Goal: Information Seeking & Learning: Learn about a topic

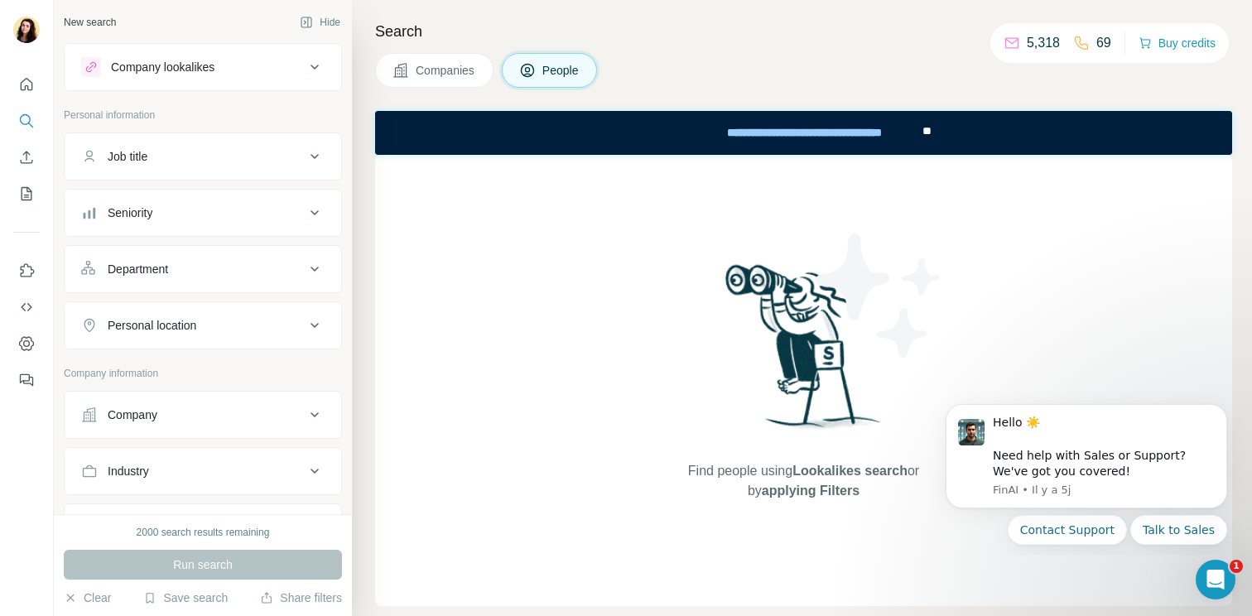
click at [23, 69] on div at bounding box center [26, 227] width 53 height 335
click at [23, 79] on icon "Quick start" at bounding box center [26, 84] width 17 height 17
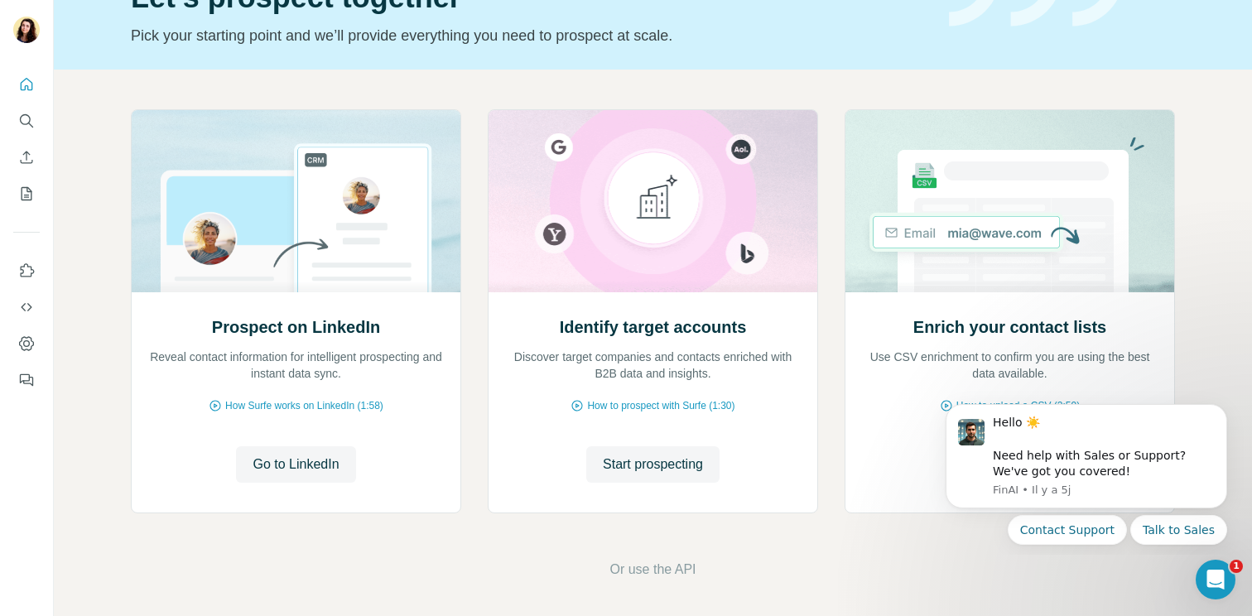
scroll to position [98, 0]
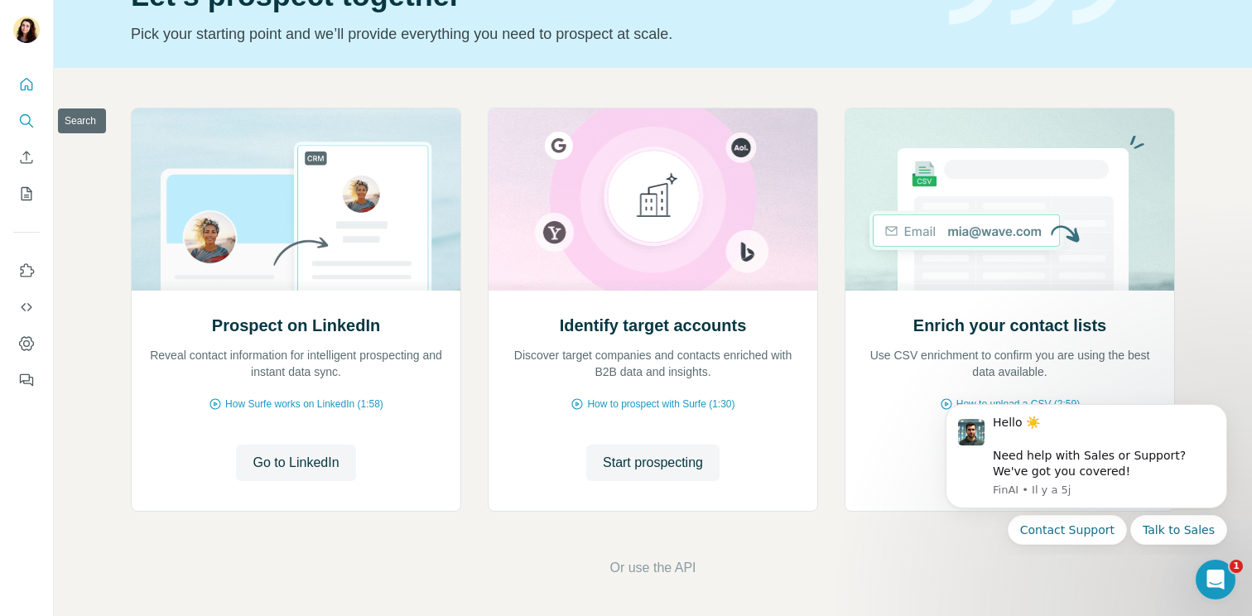
click at [27, 113] on icon "Search" at bounding box center [26, 121] width 17 height 17
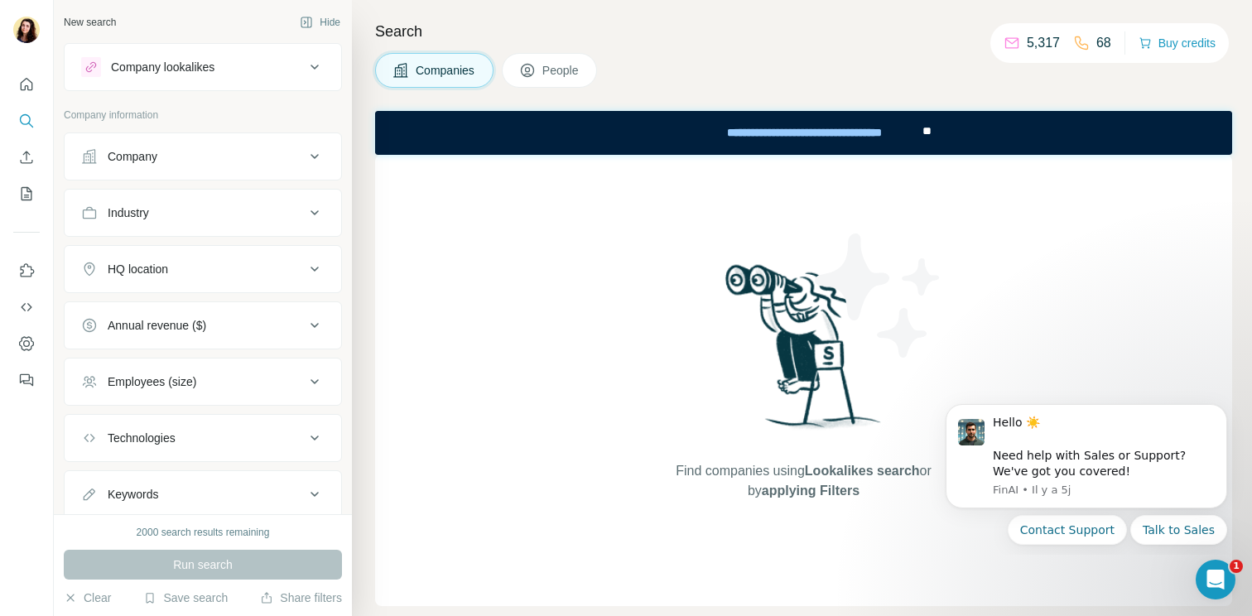
click at [185, 65] on div "Company lookalikes" at bounding box center [162, 67] width 103 height 17
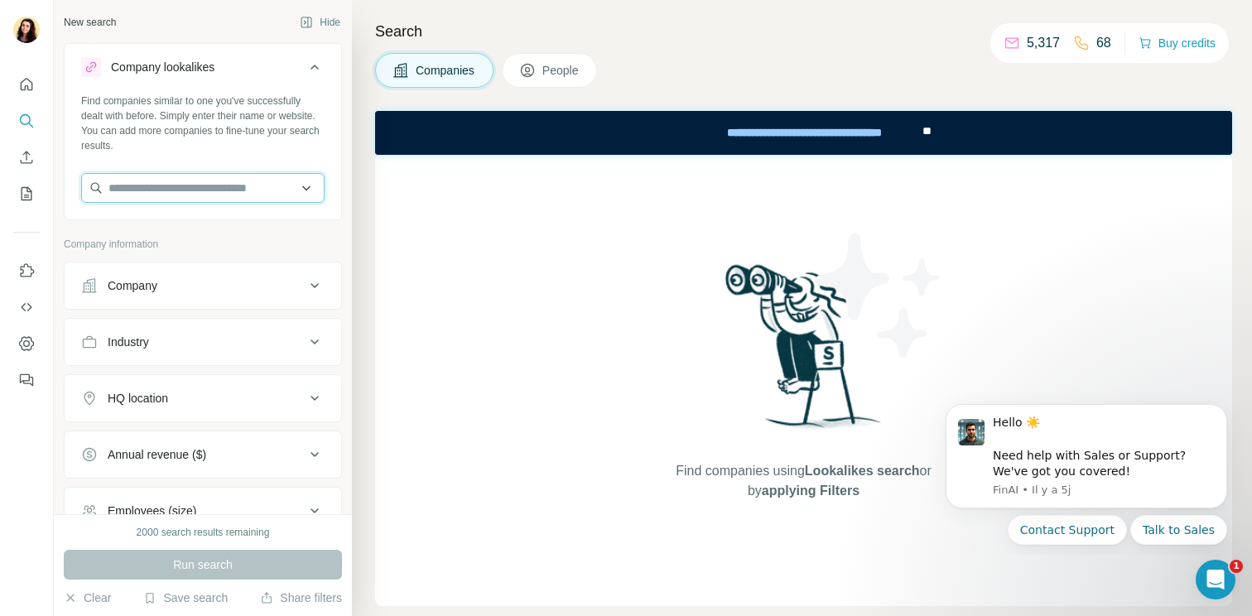
click at [164, 195] on input "text" at bounding box center [202, 188] width 243 height 30
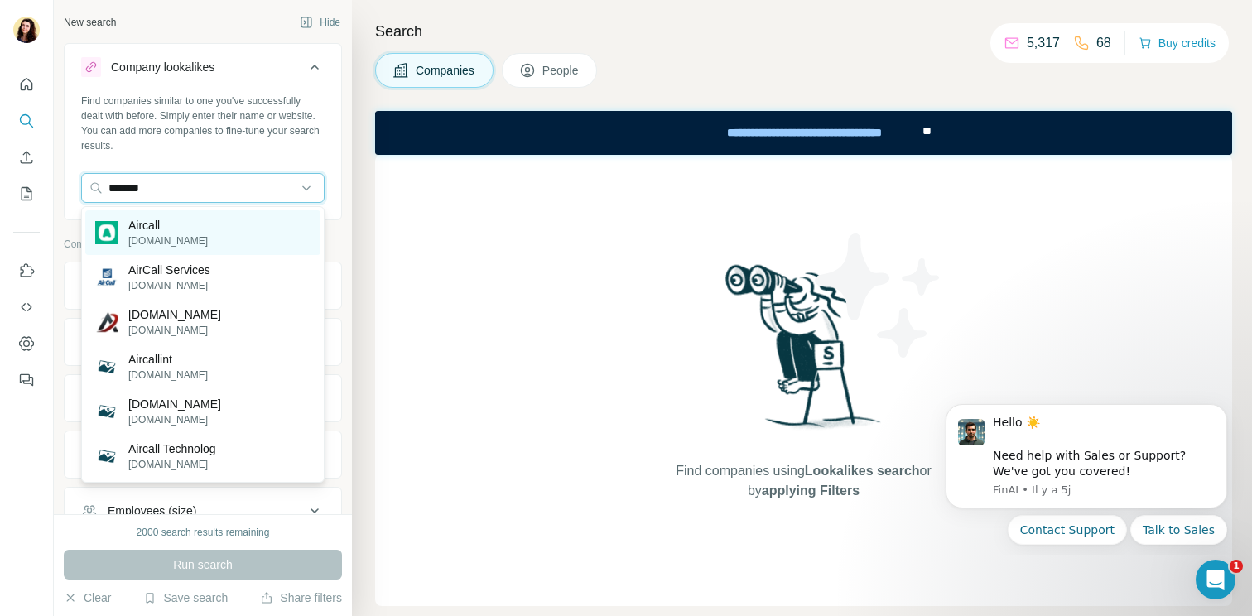
type input "*******"
click at [229, 232] on div "Aircall [DOMAIN_NAME]" at bounding box center [202, 232] width 235 height 45
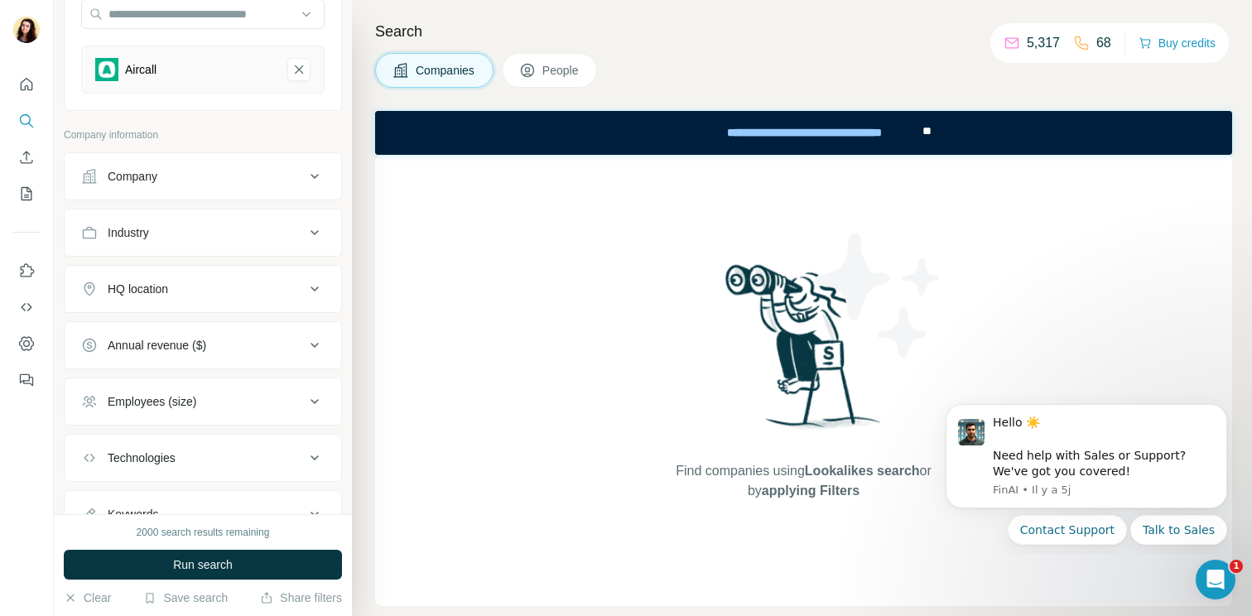
scroll to position [171, 0]
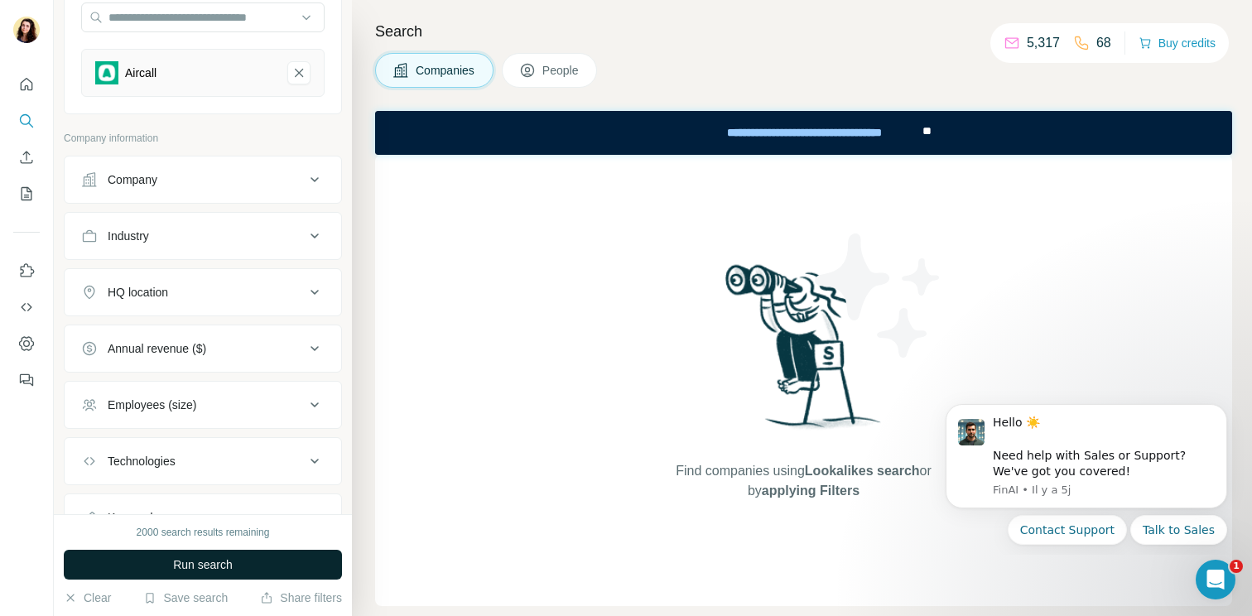
click at [224, 568] on span "Run search" at bounding box center [203, 564] width 60 height 17
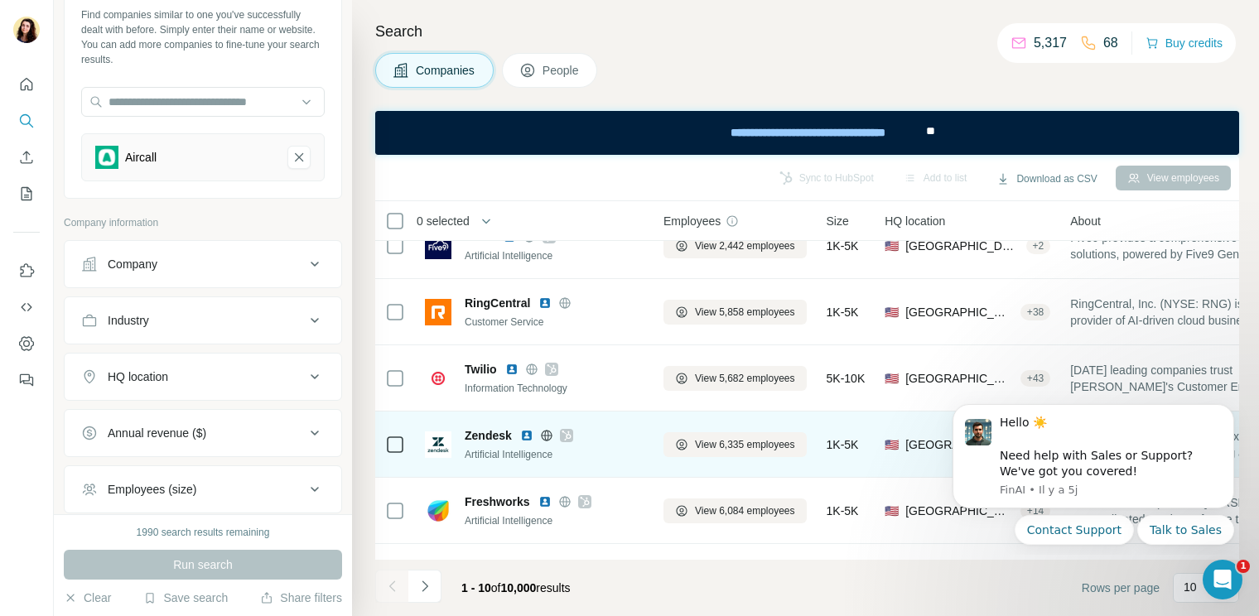
scroll to position [0, 0]
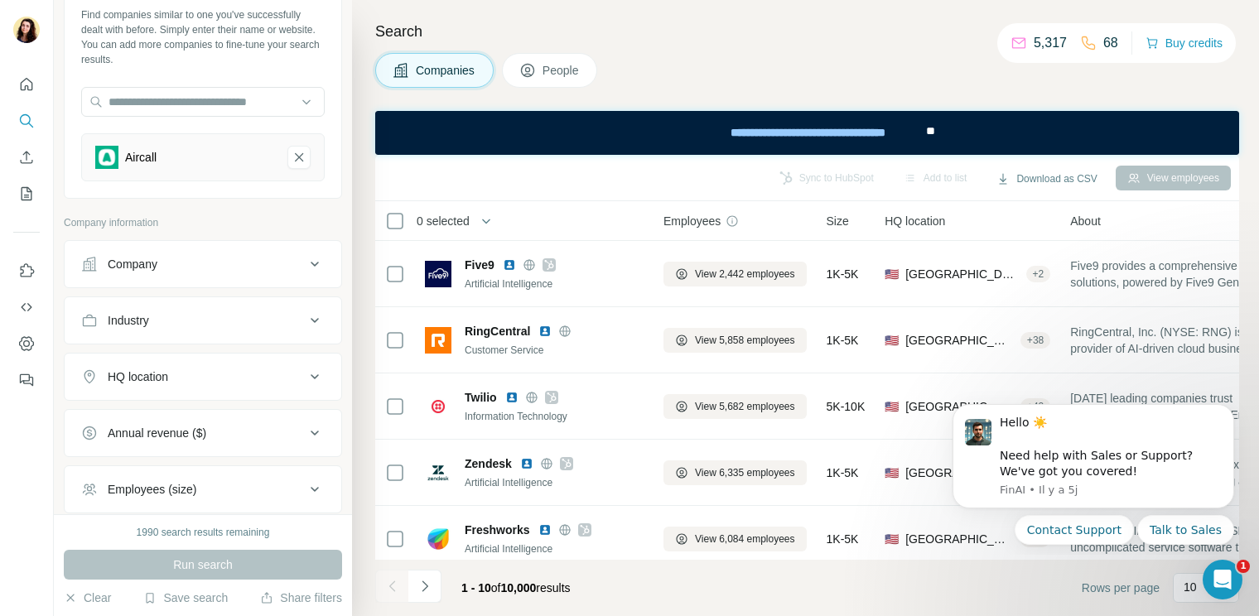
click at [564, 72] on span "People" at bounding box center [561, 70] width 38 height 17
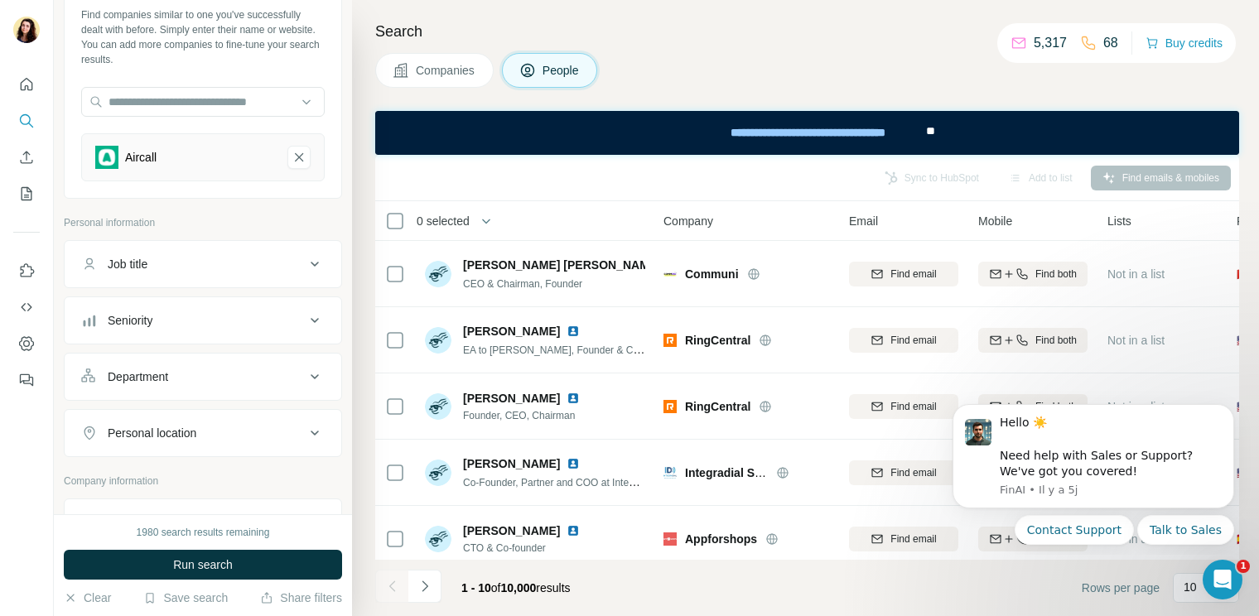
click at [155, 265] on div "Job title" at bounding box center [193, 264] width 224 height 17
click at [143, 306] on input "text" at bounding box center [186, 306] width 210 height 30
type input "**********"
click at [320, 297] on button "button" at bounding box center [311, 306] width 26 height 30
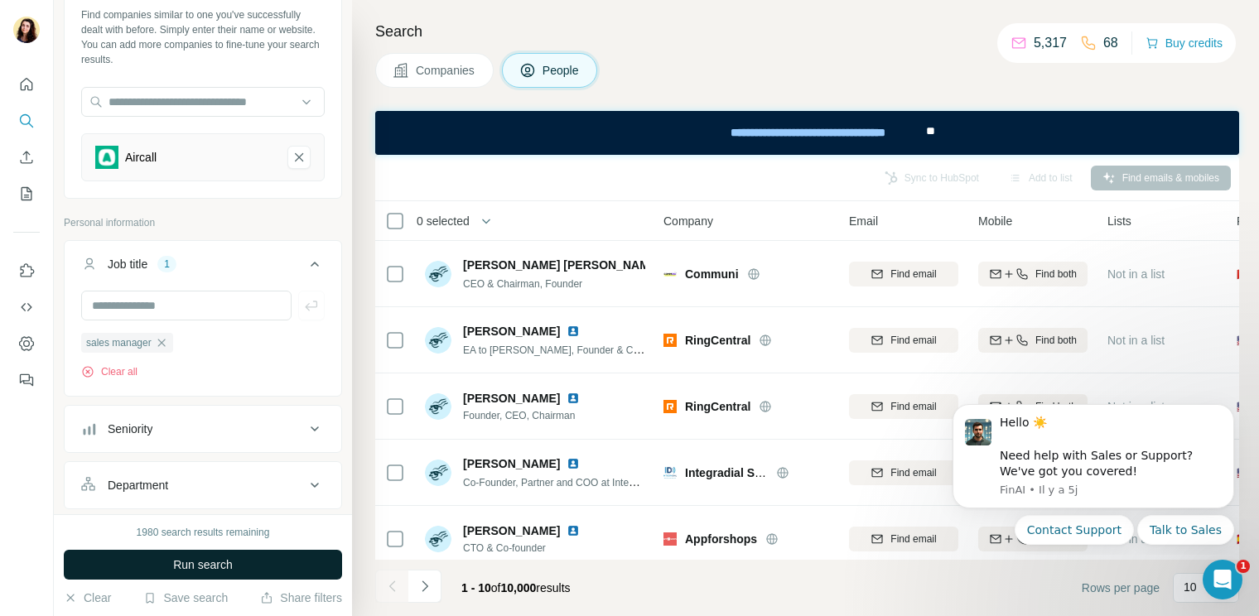
click at [196, 573] on button "Run search" at bounding box center [203, 565] width 278 height 30
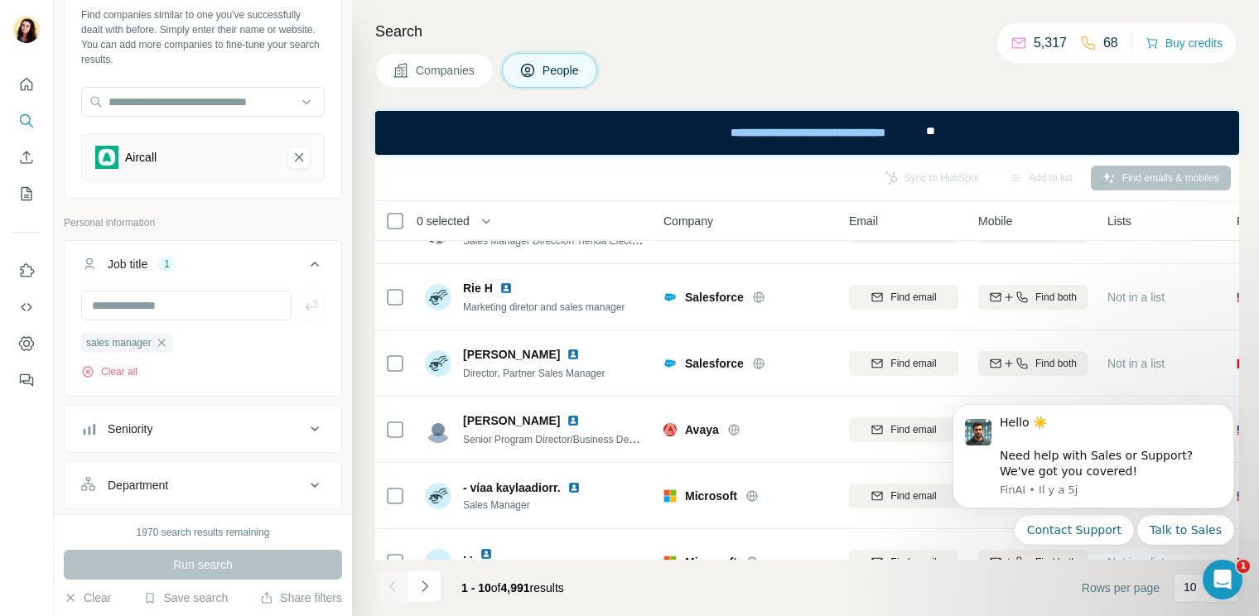
scroll to position [344, 0]
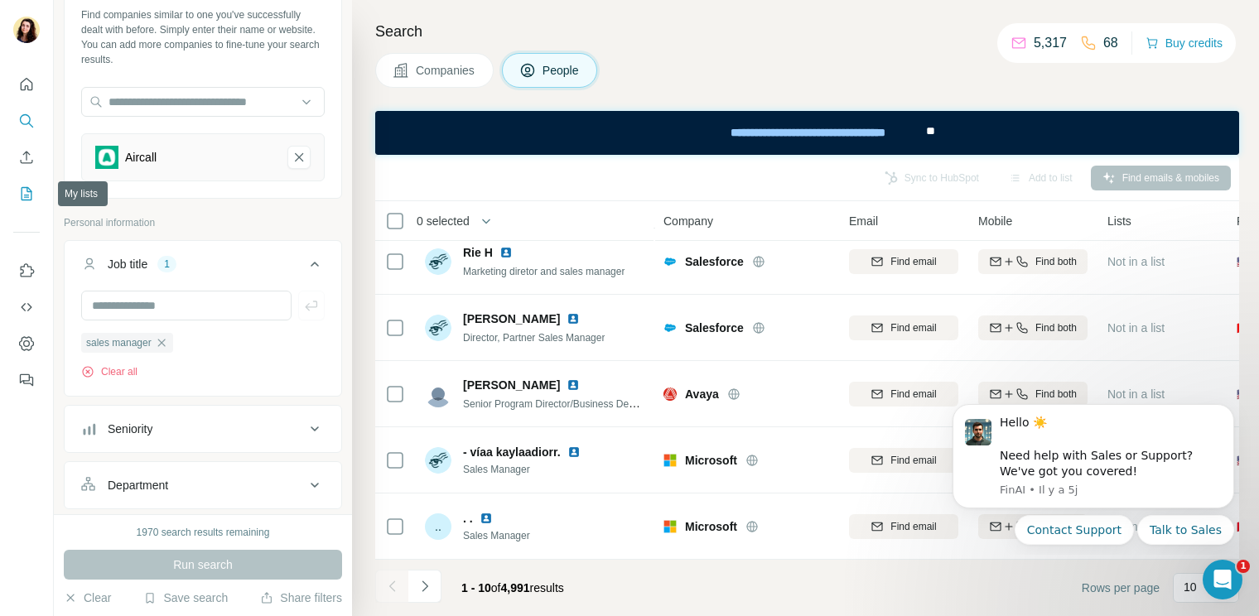
click at [25, 192] on icon "My lists" at bounding box center [26, 193] width 17 height 17
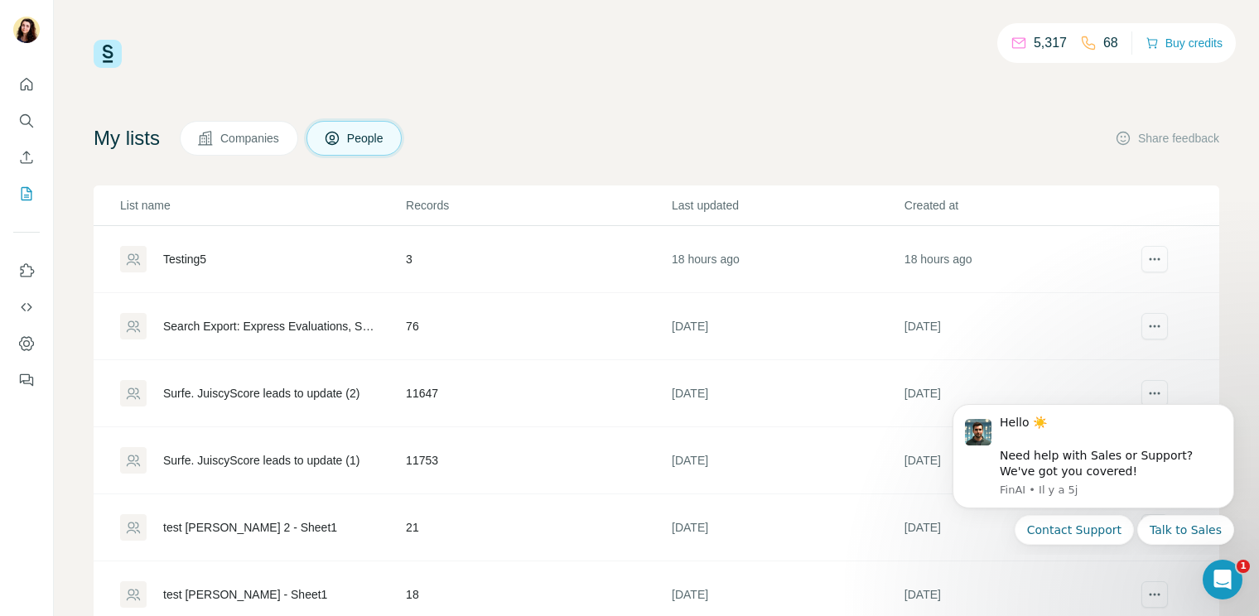
scroll to position [56, 0]
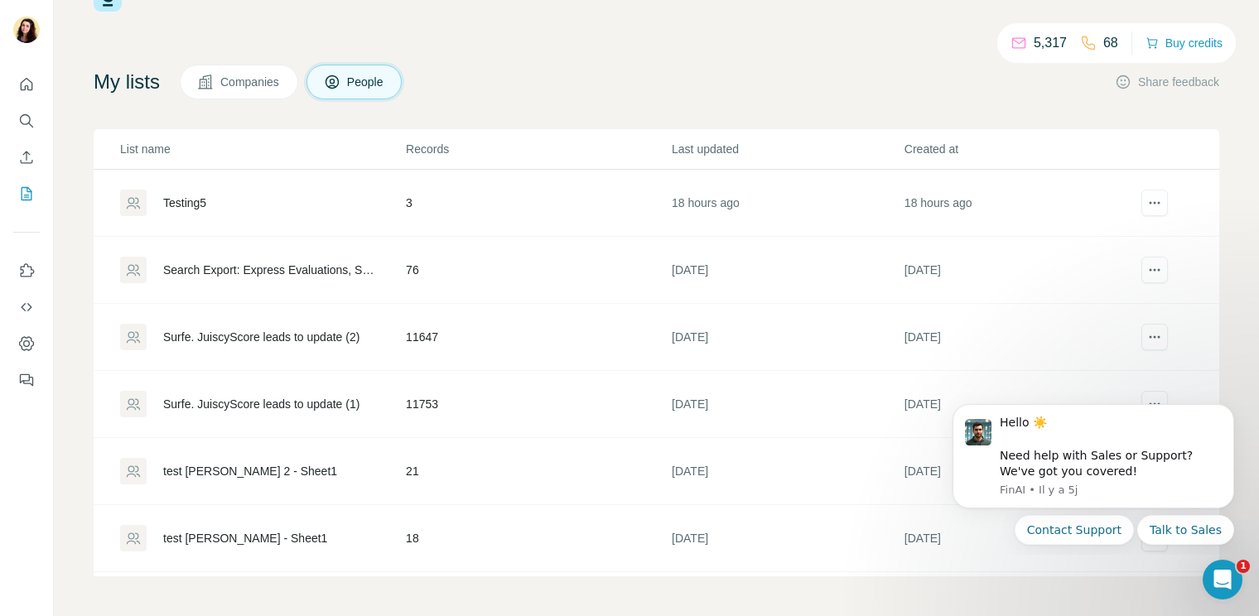
click at [181, 207] on div "Testing5" at bounding box center [184, 203] width 43 height 17
